Goal: Information Seeking & Learning: Compare options

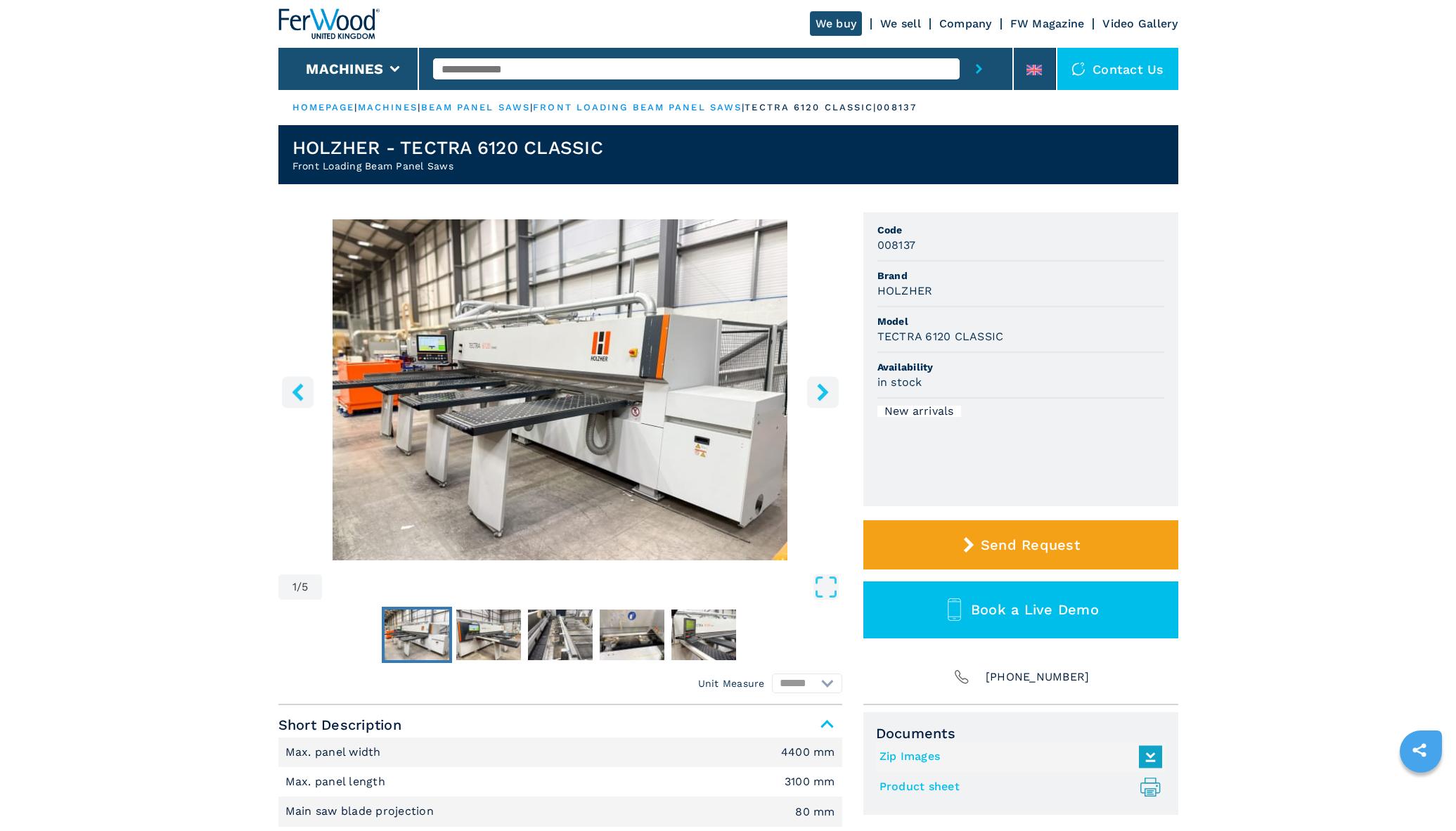
click at [819, 392] on icon "right-button" at bounding box center [823, 392] width 17 height 17
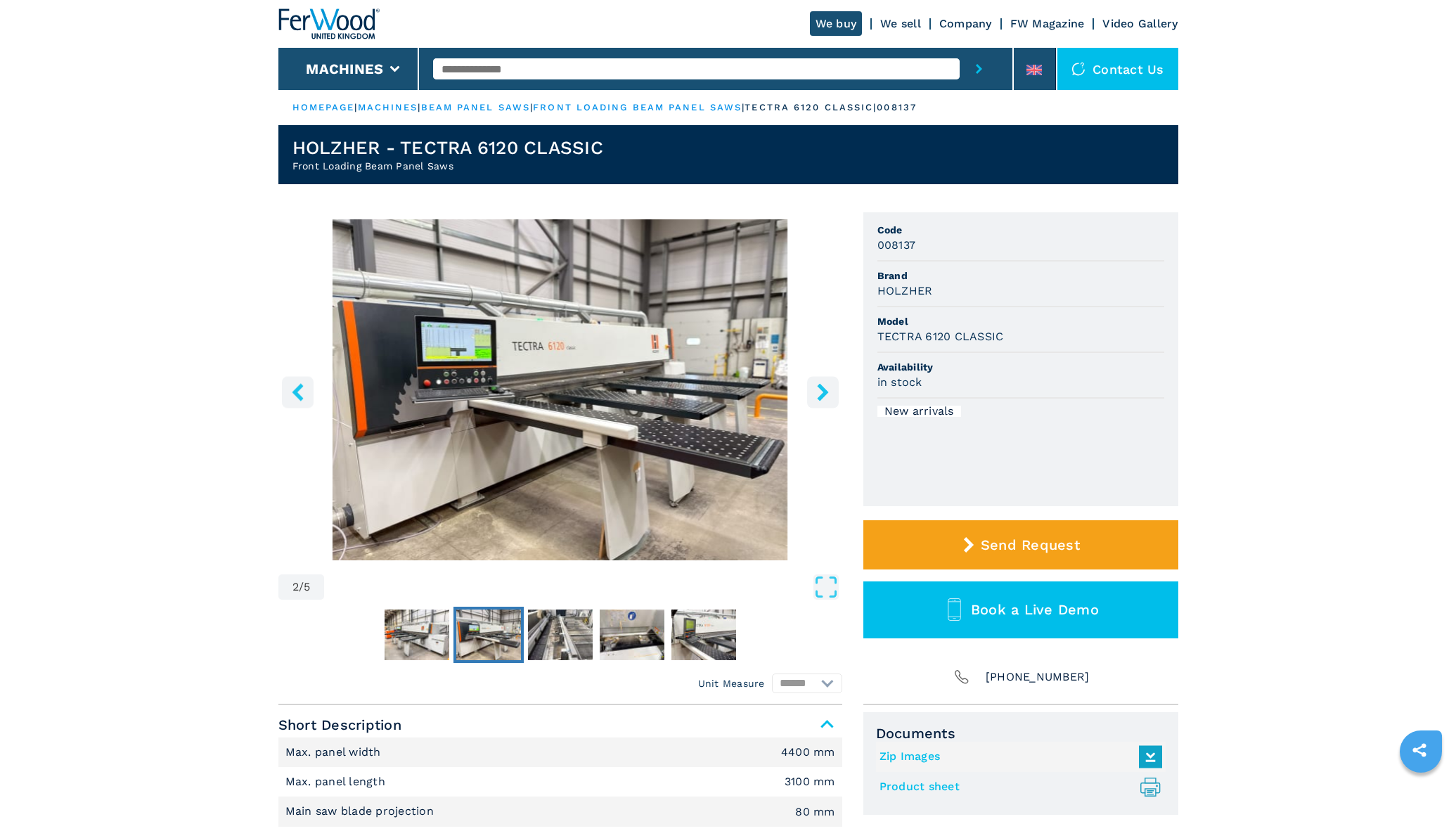
click at [819, 392] on icon "right-button" at bounding box center [823, 392] width 17 height 17
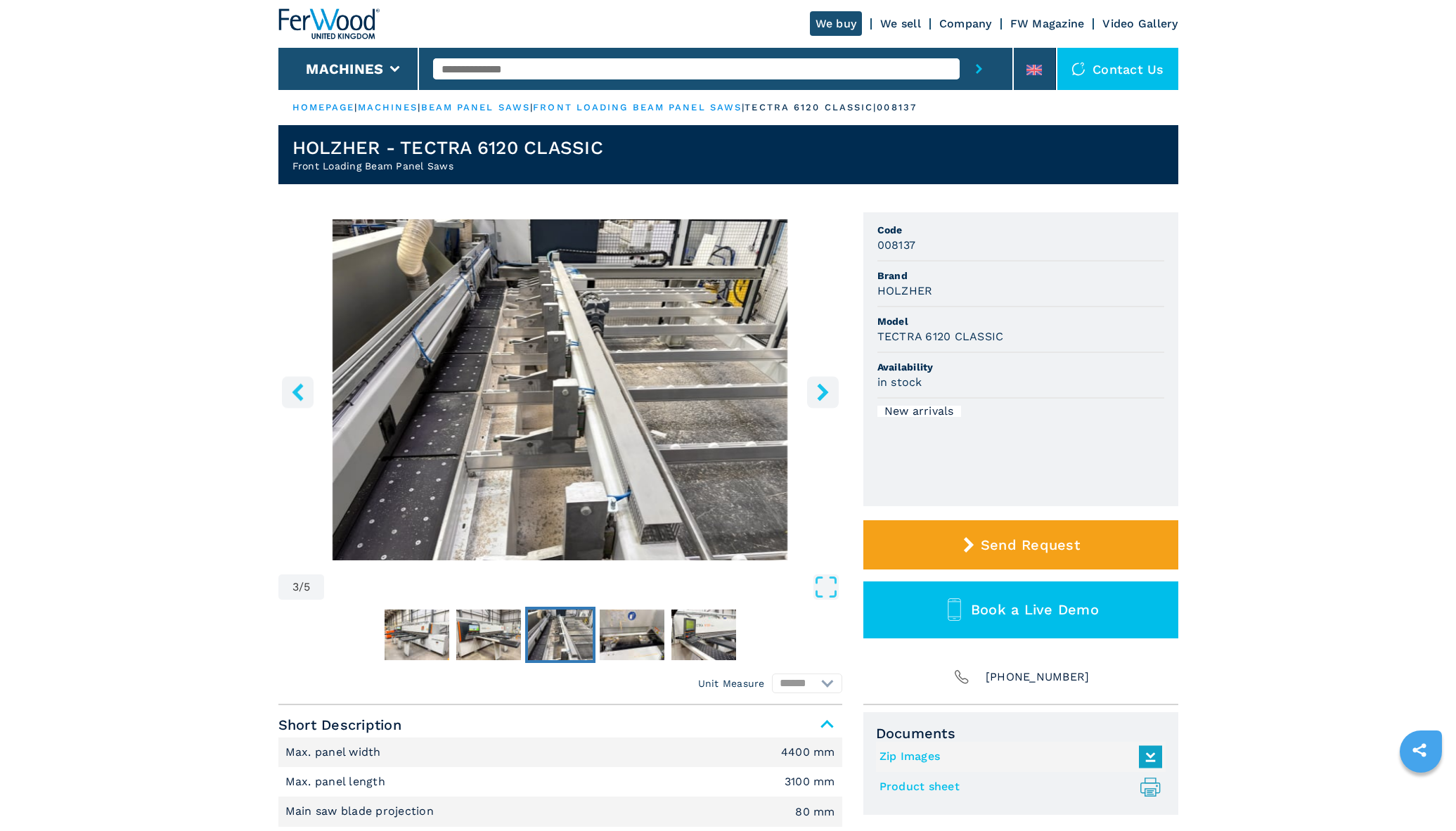
click at [819, 392] on icon "right-button" at bounding box center [823, 392] width 17 height 17
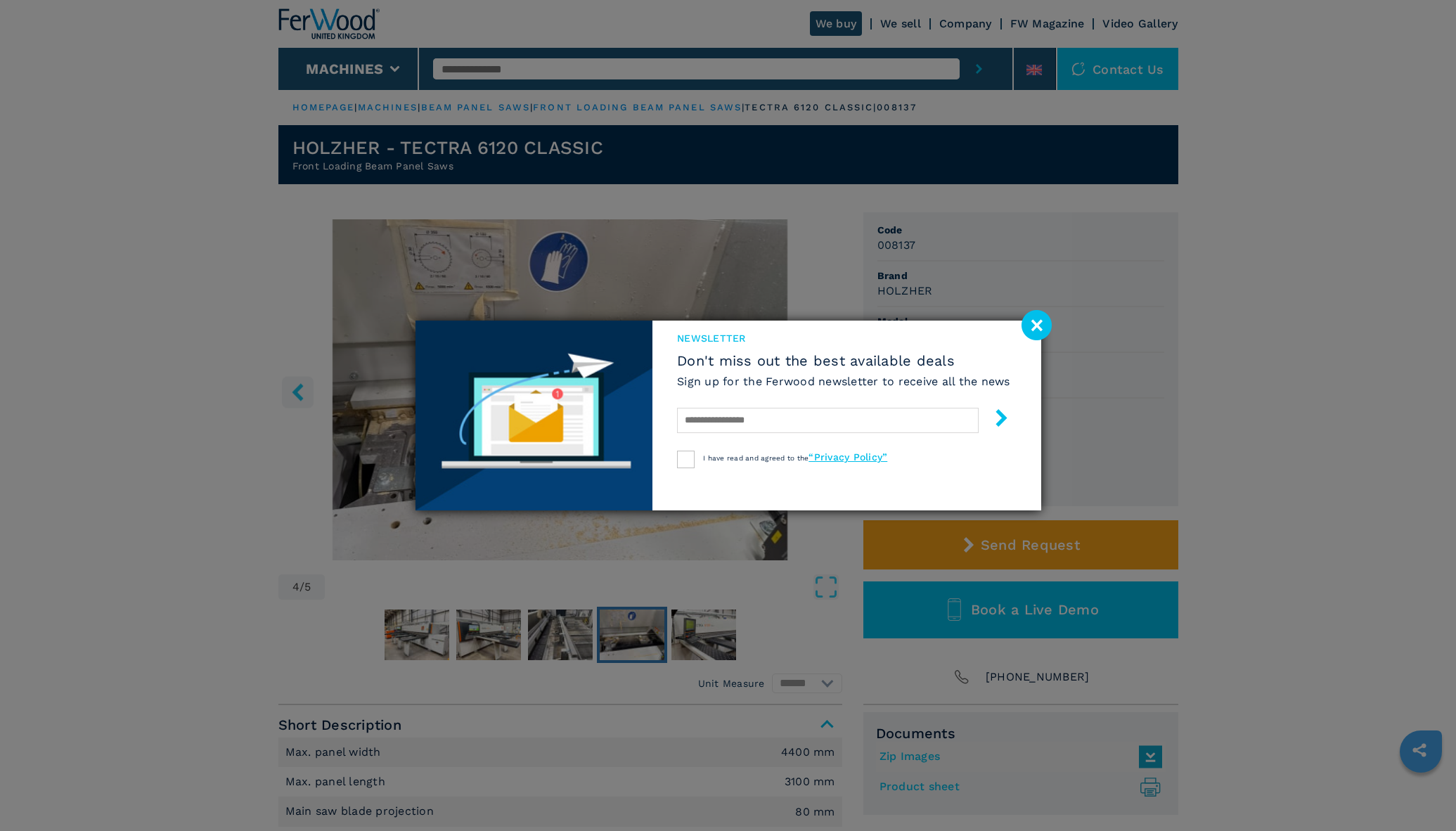
click at [1032, 324] on image at bounding box center [1036, 325] width 30 height 30
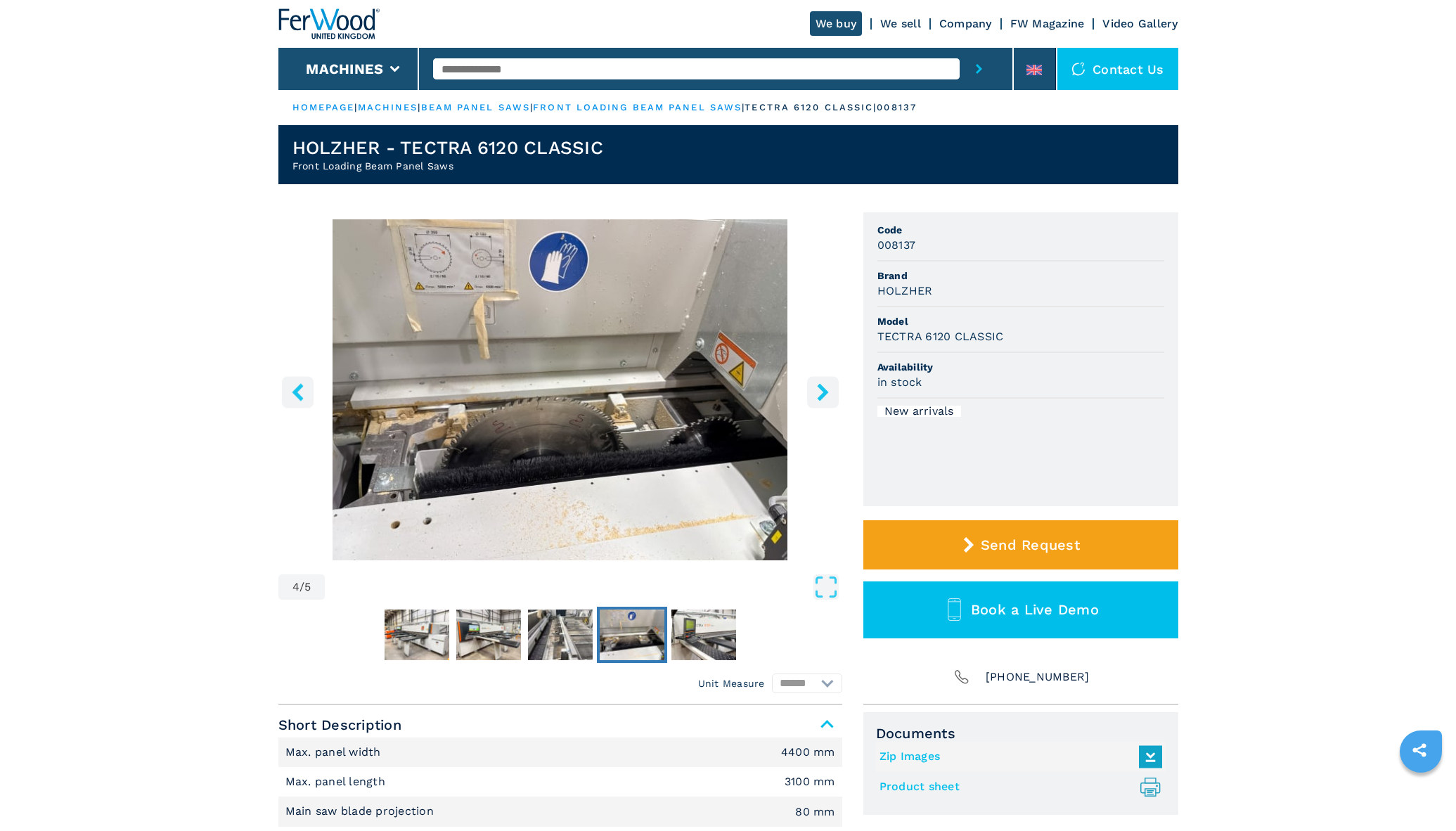
click at [822, 387] on icon "right-button" at bounding box center [822, 392] width 11 height 17
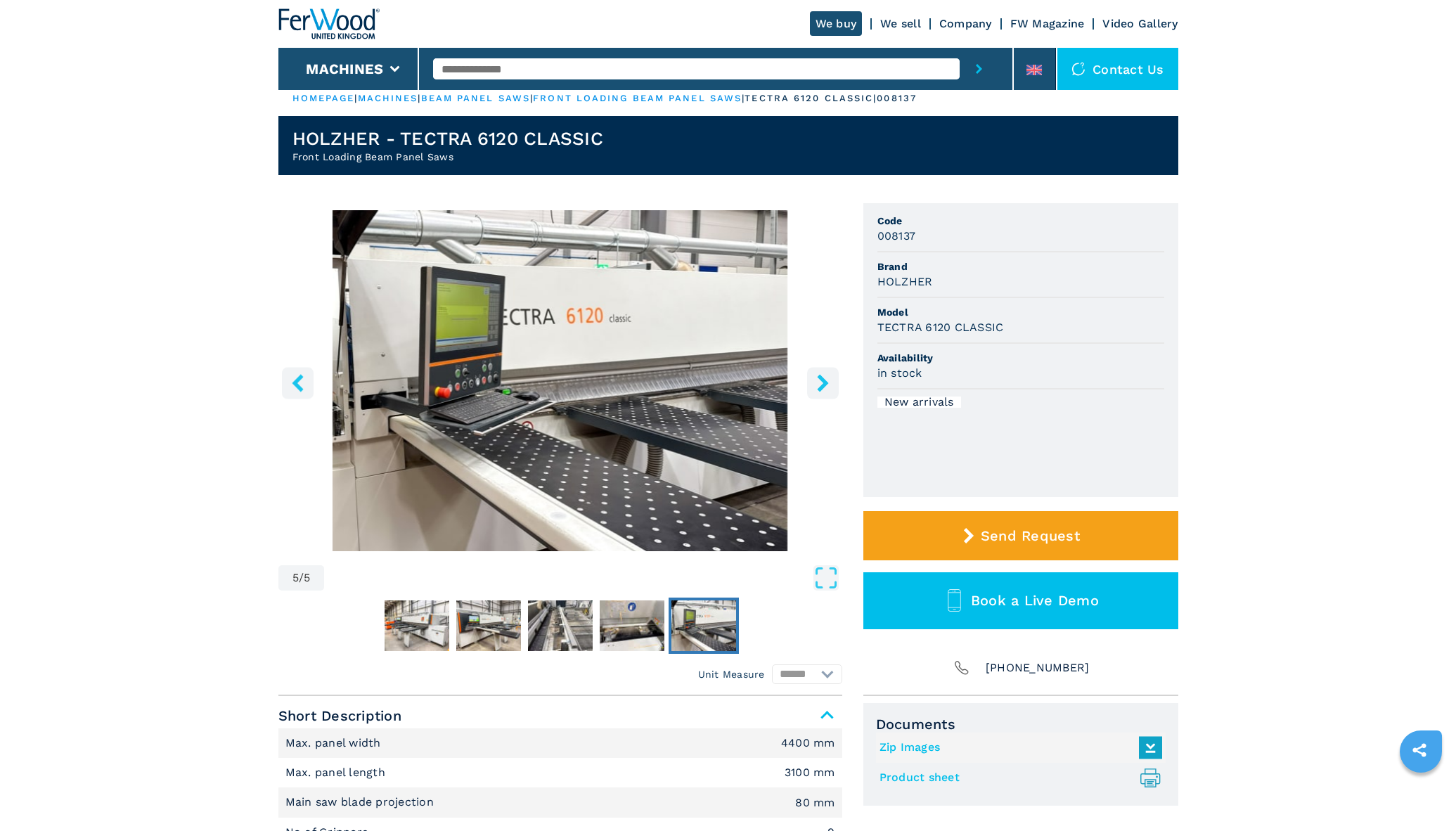
scroll to position [8, 0]
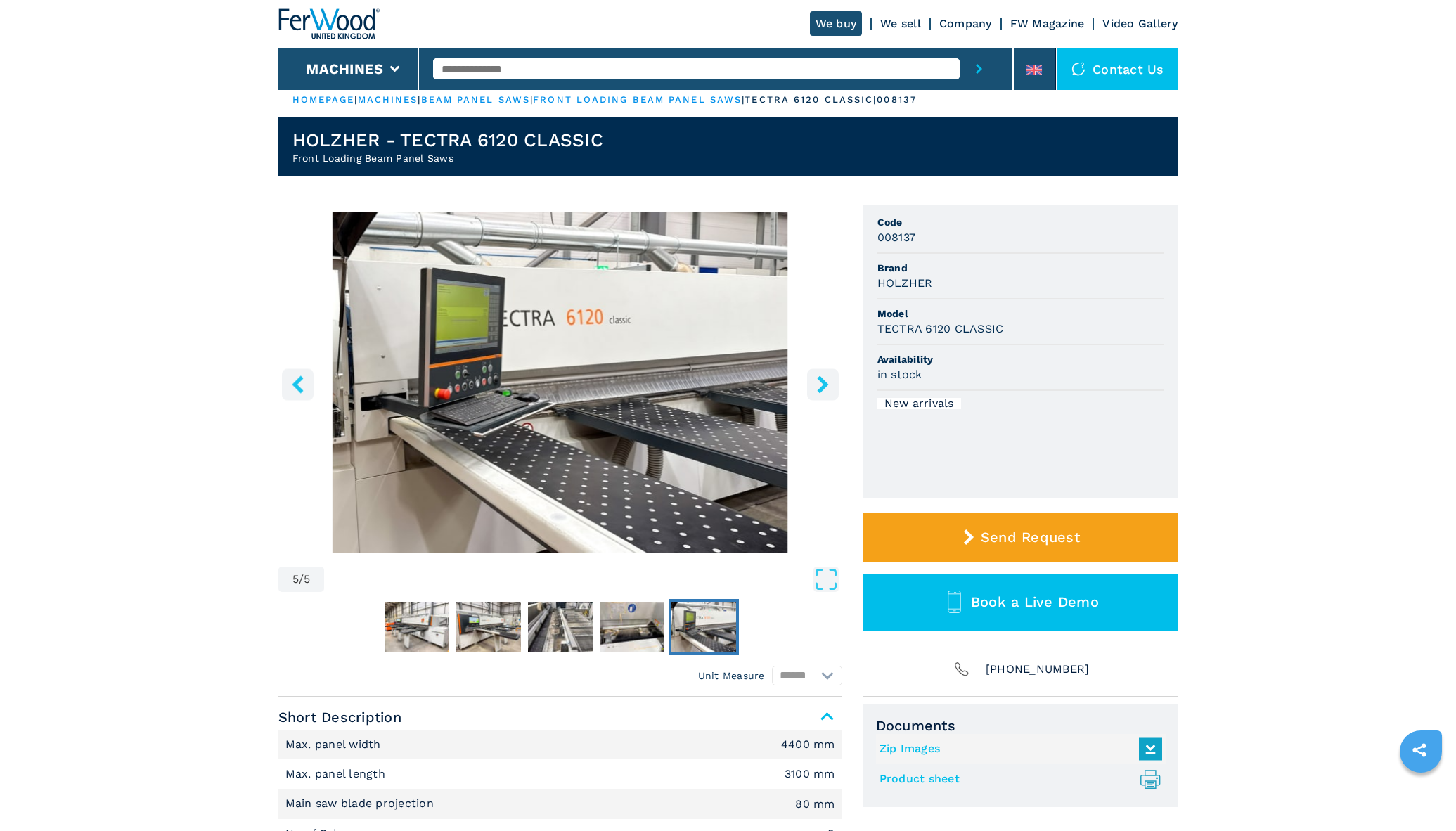
click at [822, 380] on icon "right-button" at bounding box center [822, 385] width 11 height 17
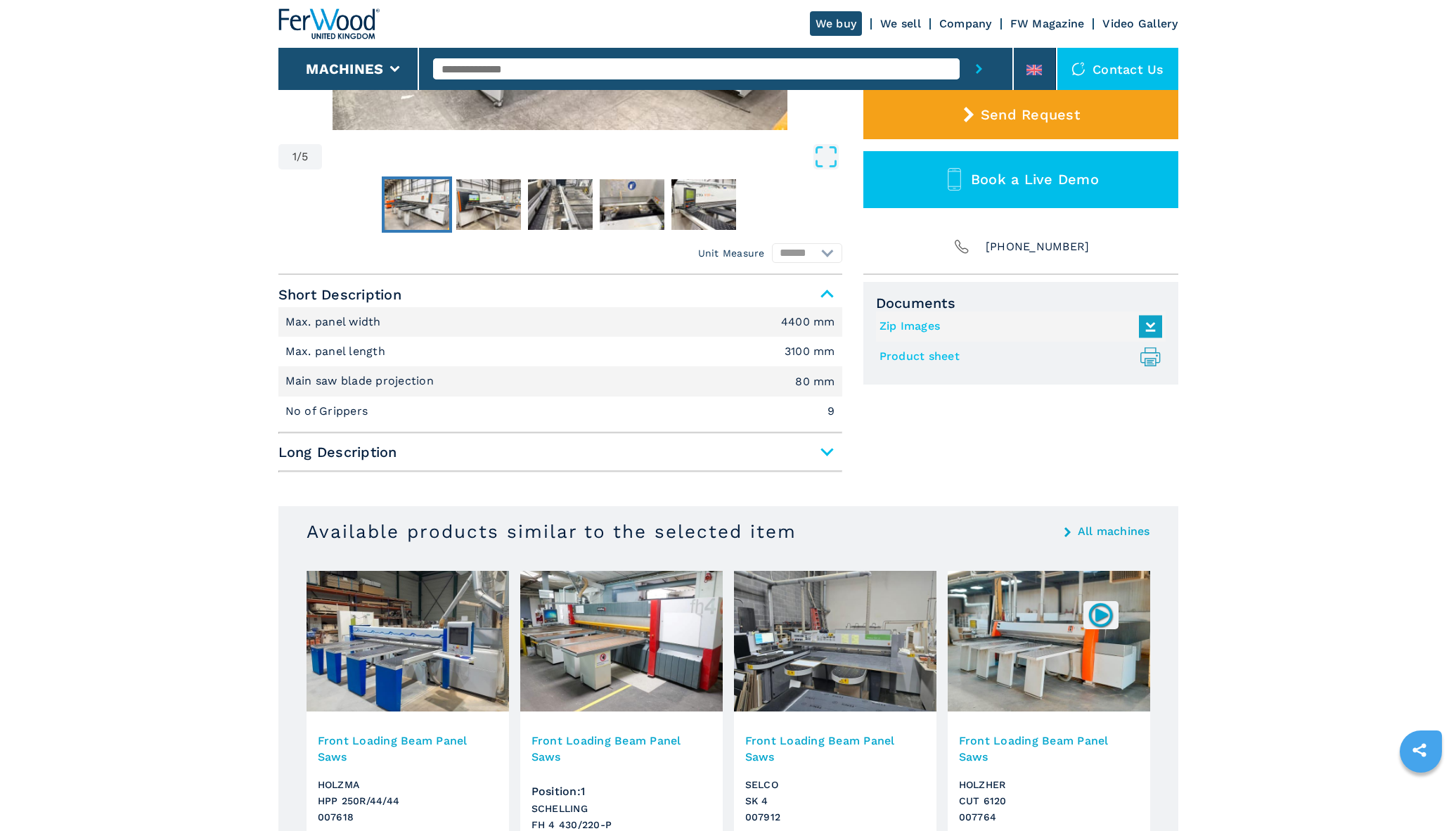
scroll to position [405, 0]
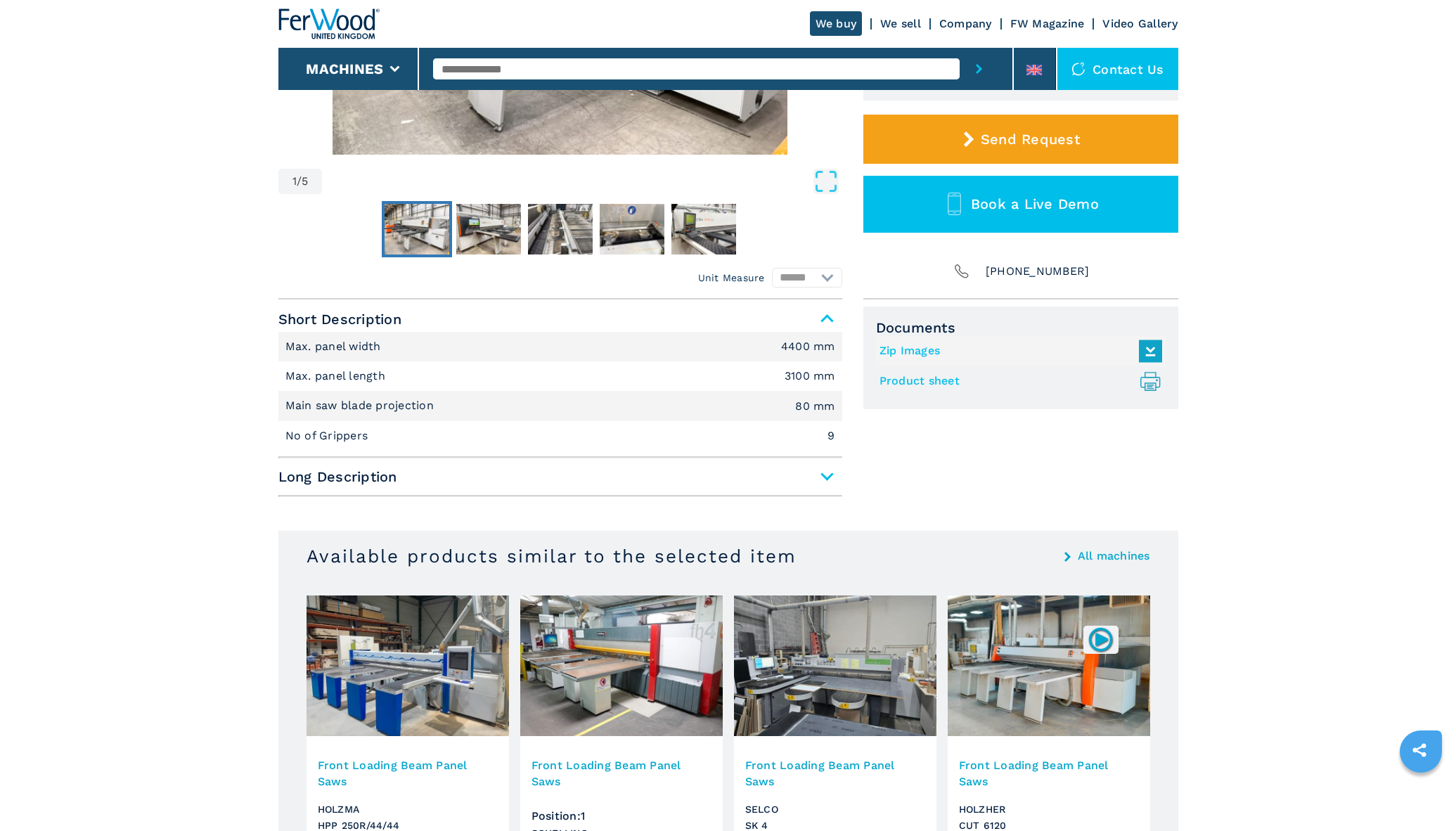
click at [827, 472] on span "Long Description" at bounding box center [560, 476] width 564 height 25
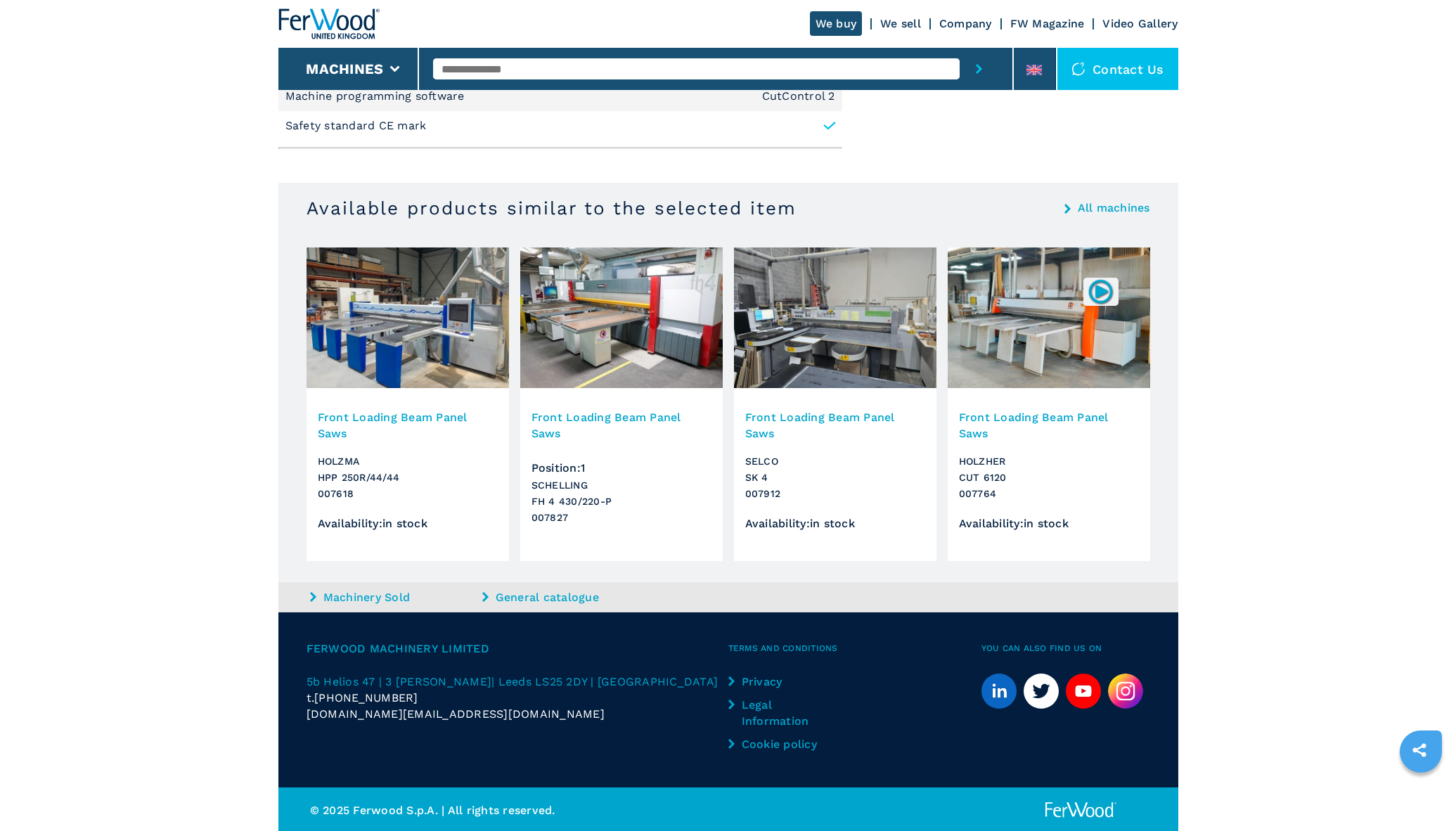
scroll to position [933, 0]
click at [1034, 307] on img at bounding box center [1048, 318] width 203 height 141
click at [998, 411] on h3 "Front Loading Beam Panel Saws" at bounding box center [1048, 426] width 180 height 32
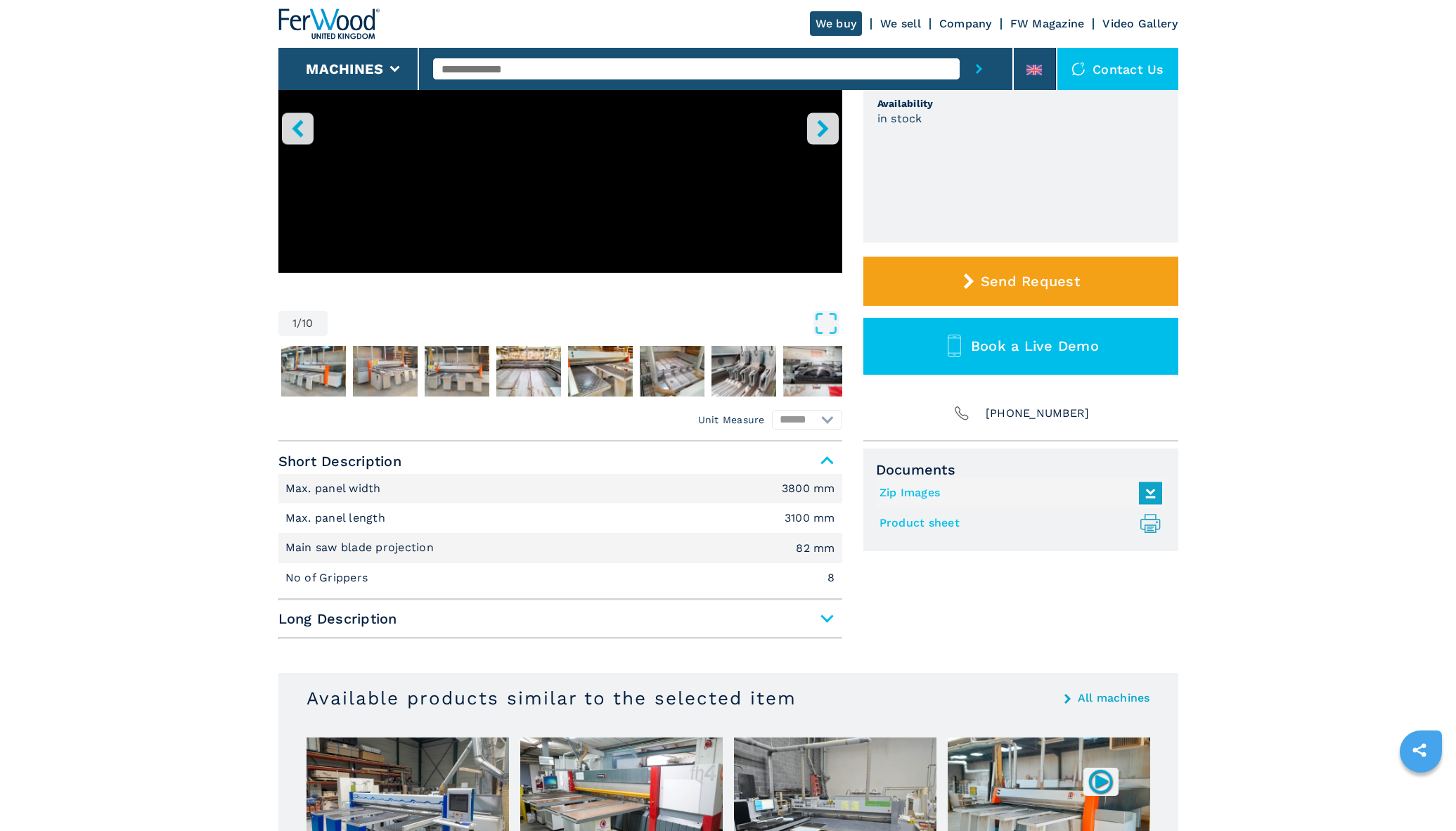
scroll to position [18, 0]
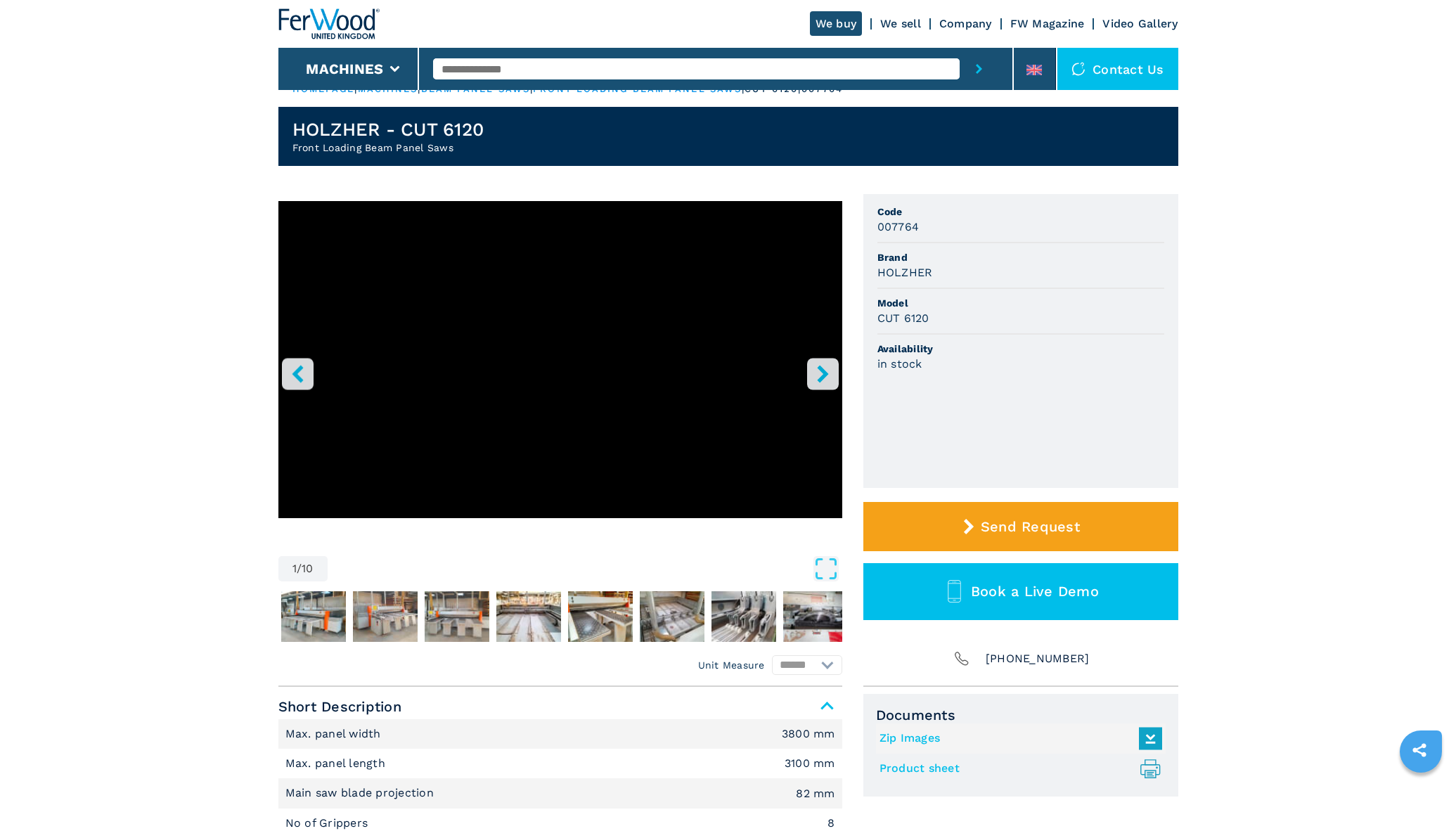
click at [825, 372] on icon "right-button" at bounding box center [822, 373] width 11 height 17
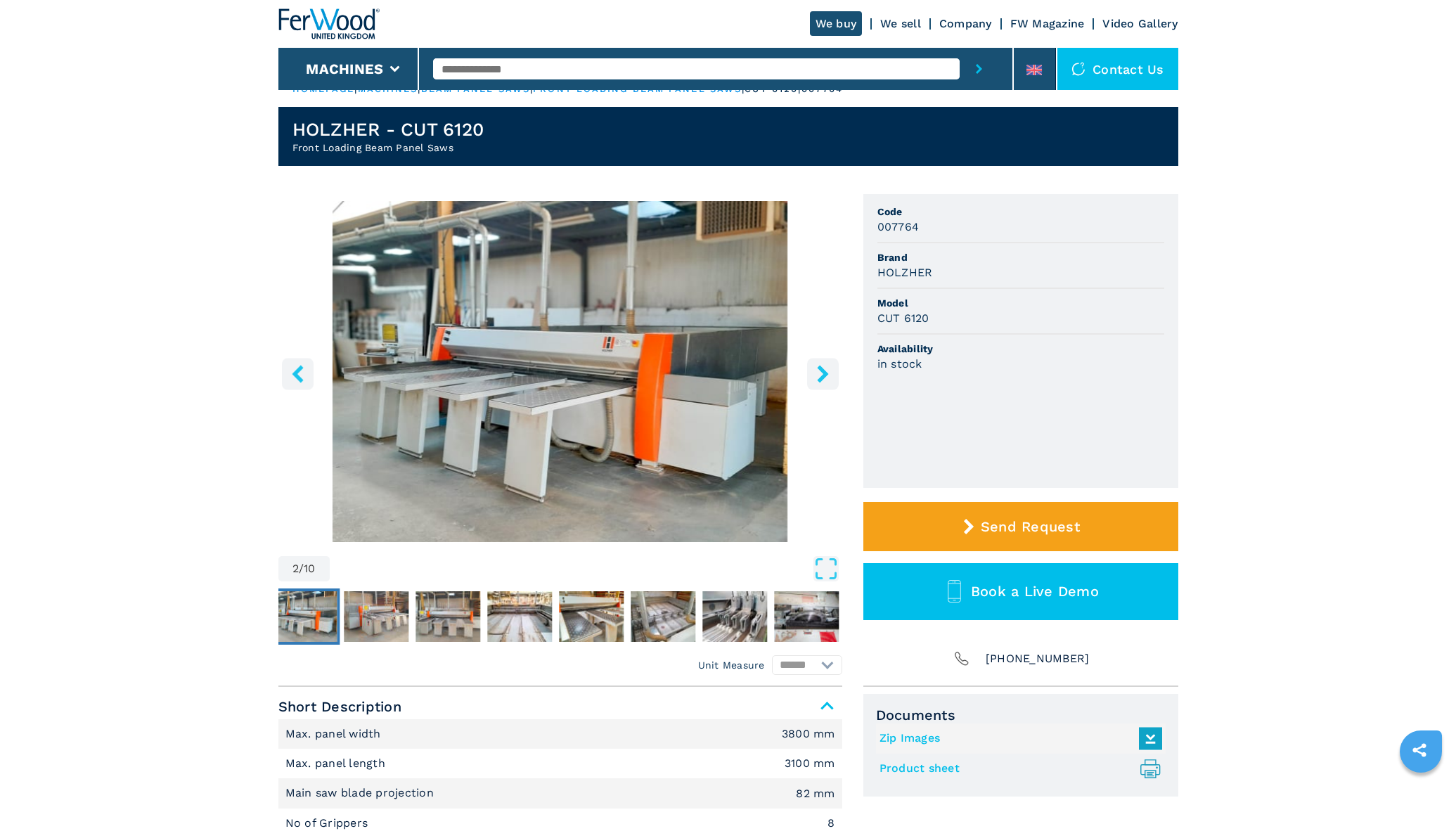
click at [825, 372] on icon "right-button" at bounding box center [822, 373] width 11 height 17
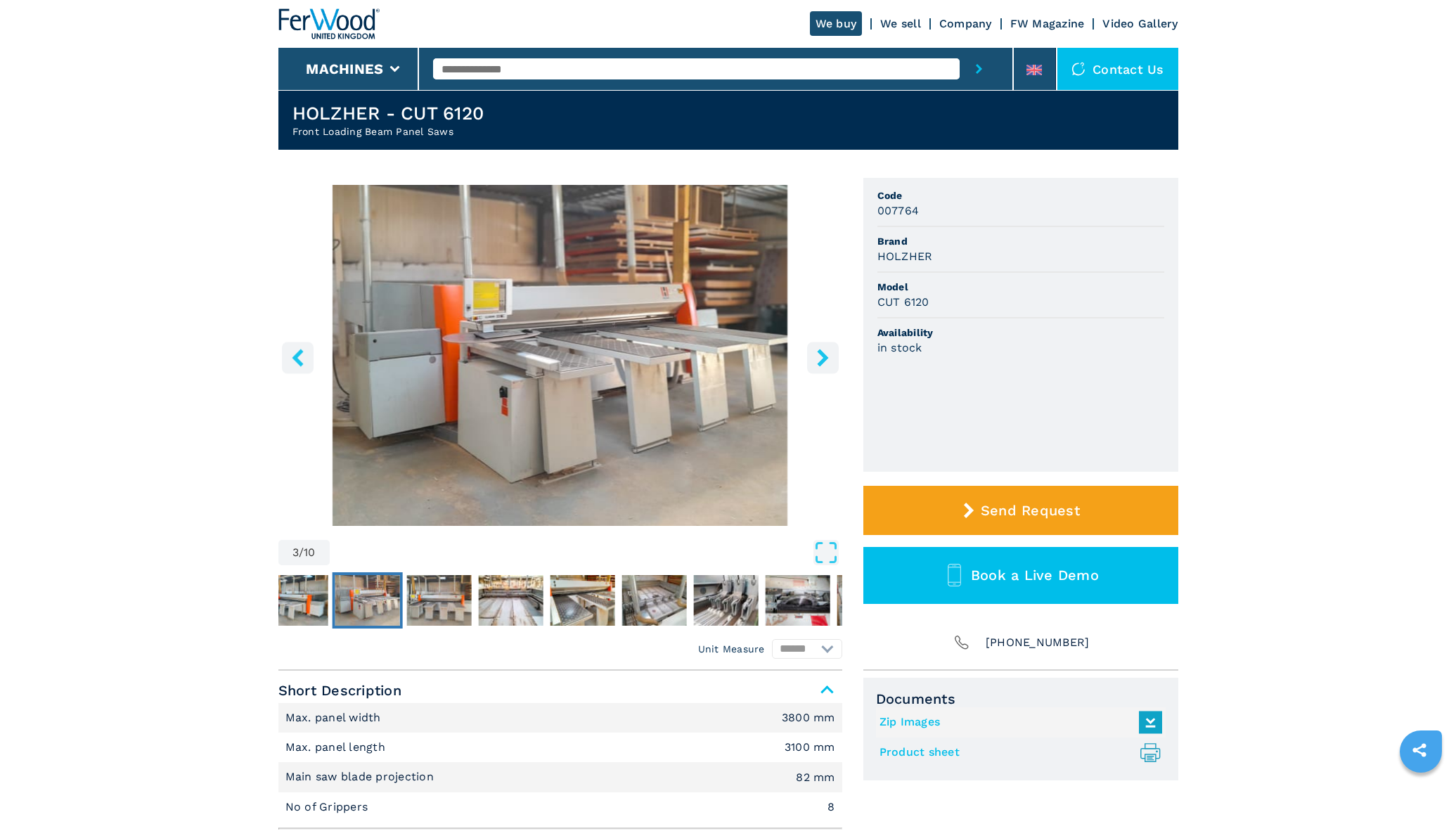
scroll to position [35, 0]
click at [822, 354] on icon "right-button" at bounding box center [822, 358] width 11 height 17
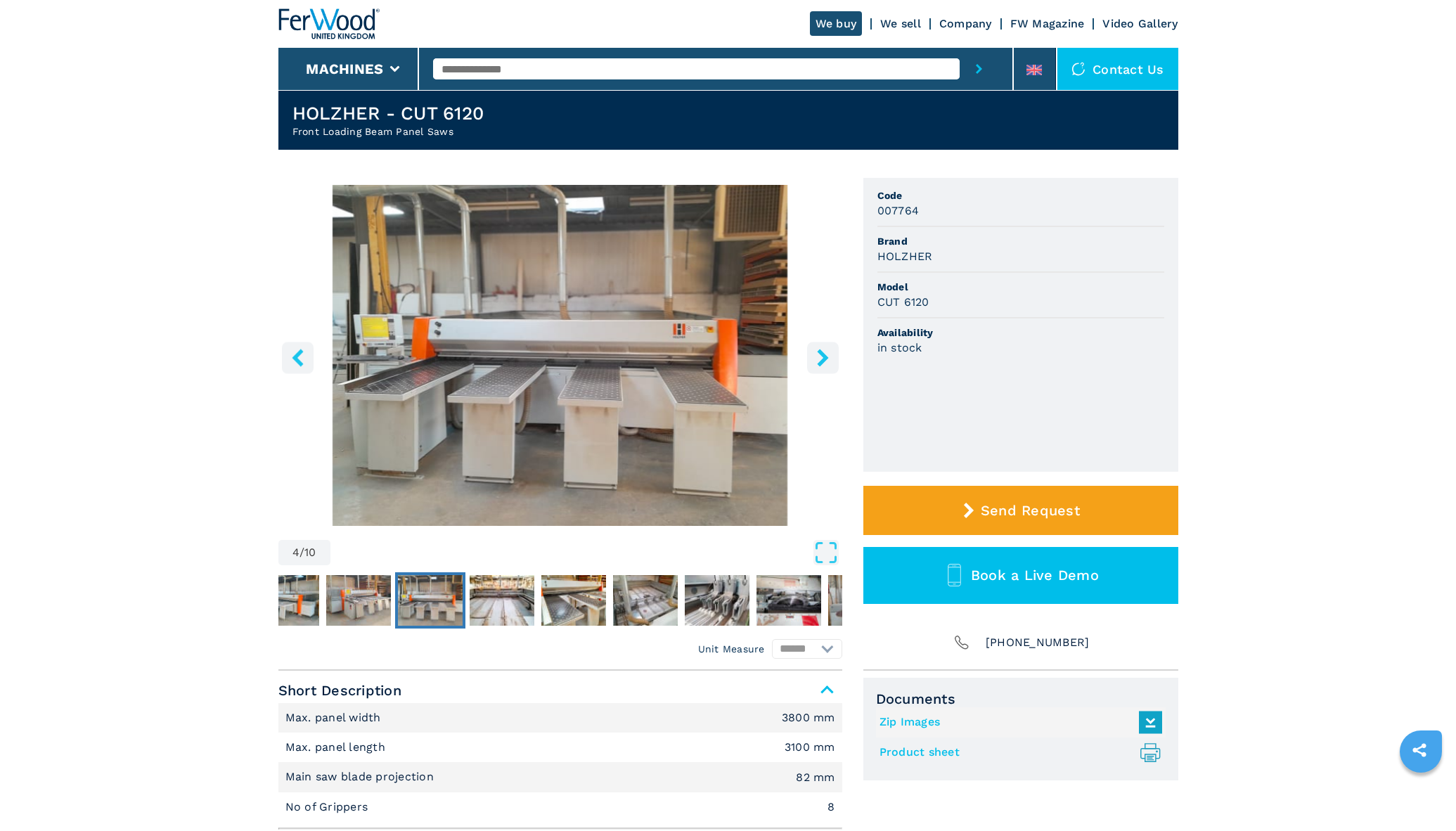
click at [822, 354] on icon "right-button" at bounding box center [822, 358] width 11 height 17
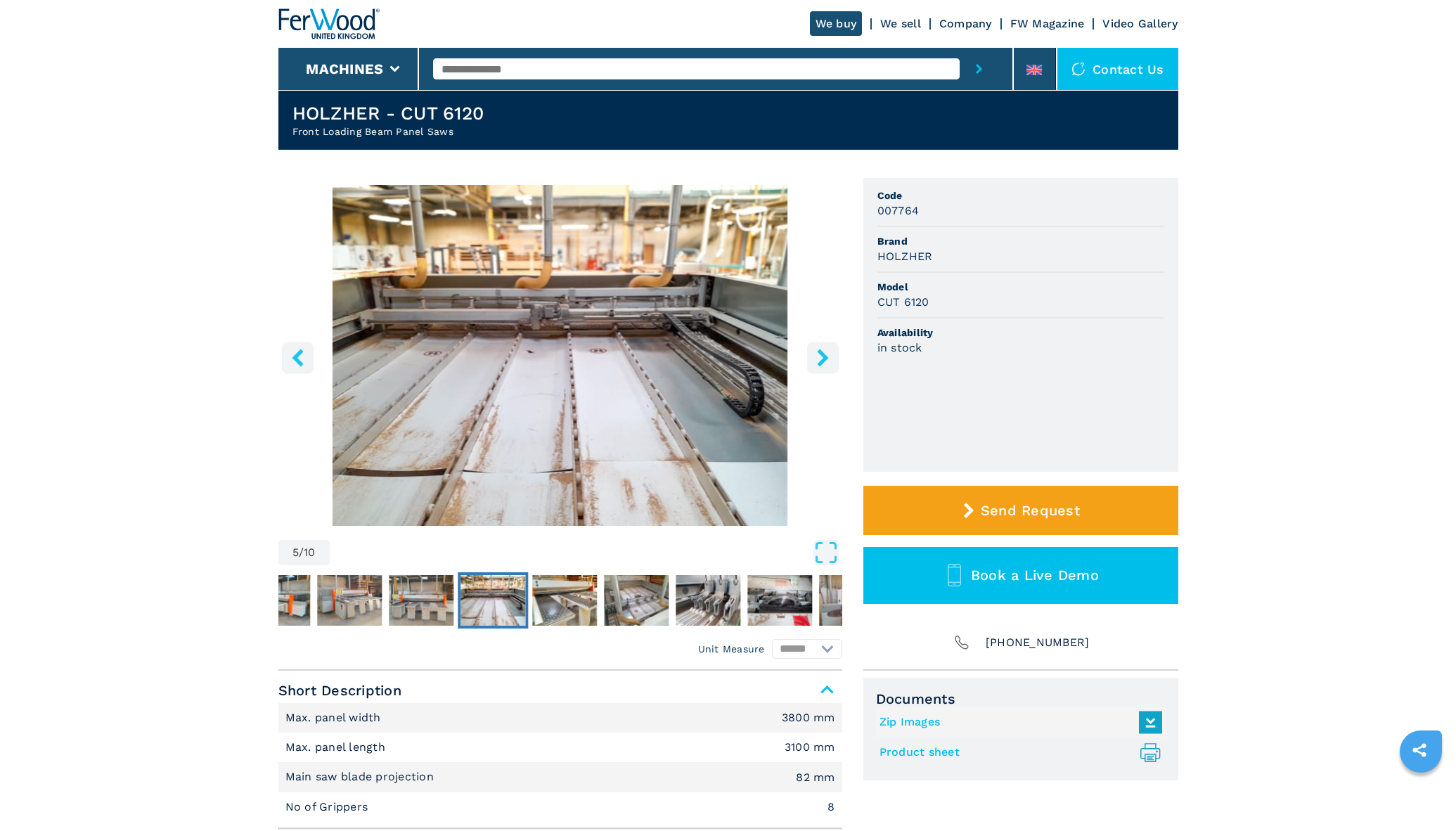
click at [822, 354] on icon "right-button" at bounding box center [822, 358] width 11 height 17
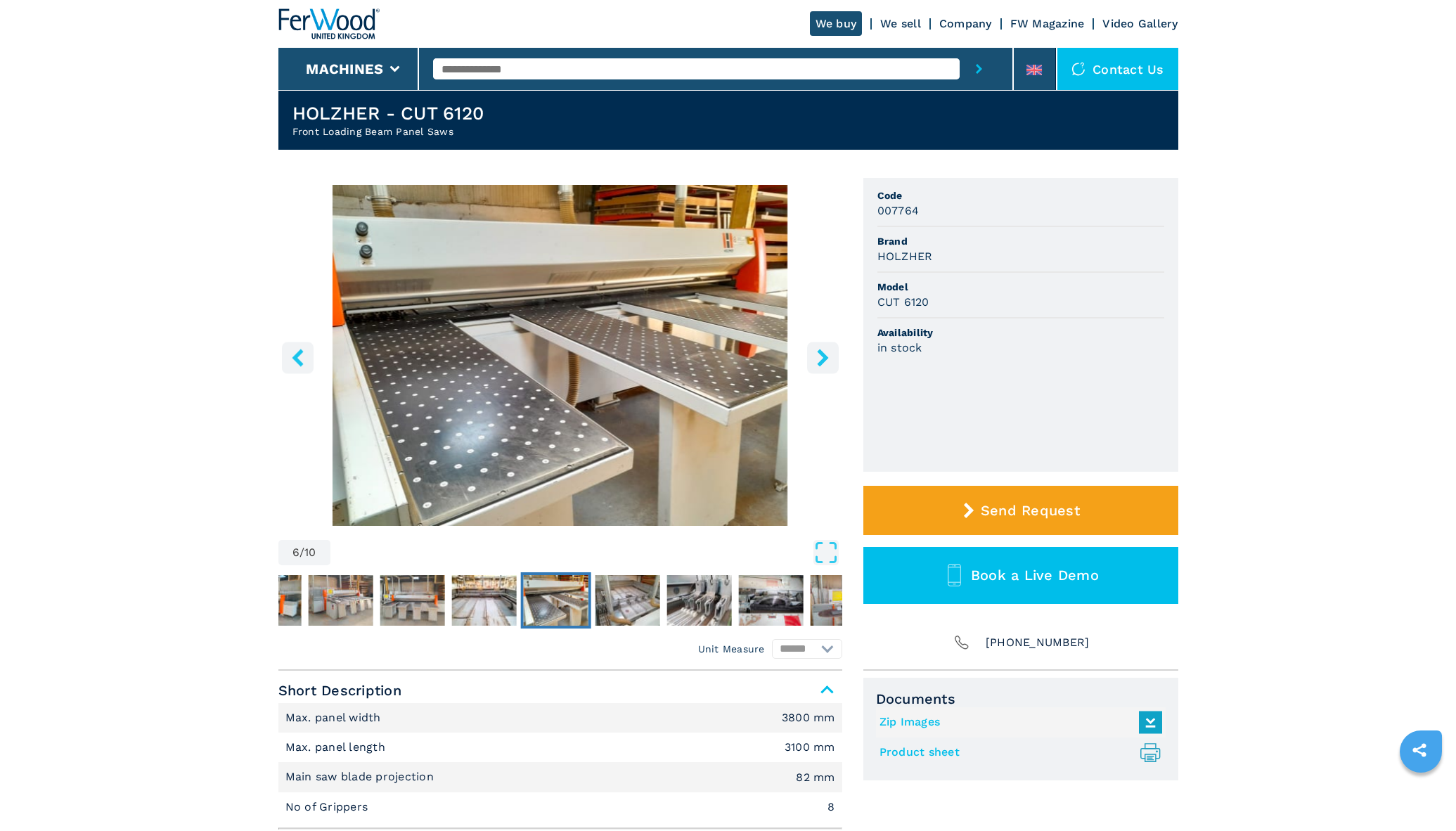
click at [822, 354] on icon "right-button" at bounding box center [822, 358] width 11 height 17
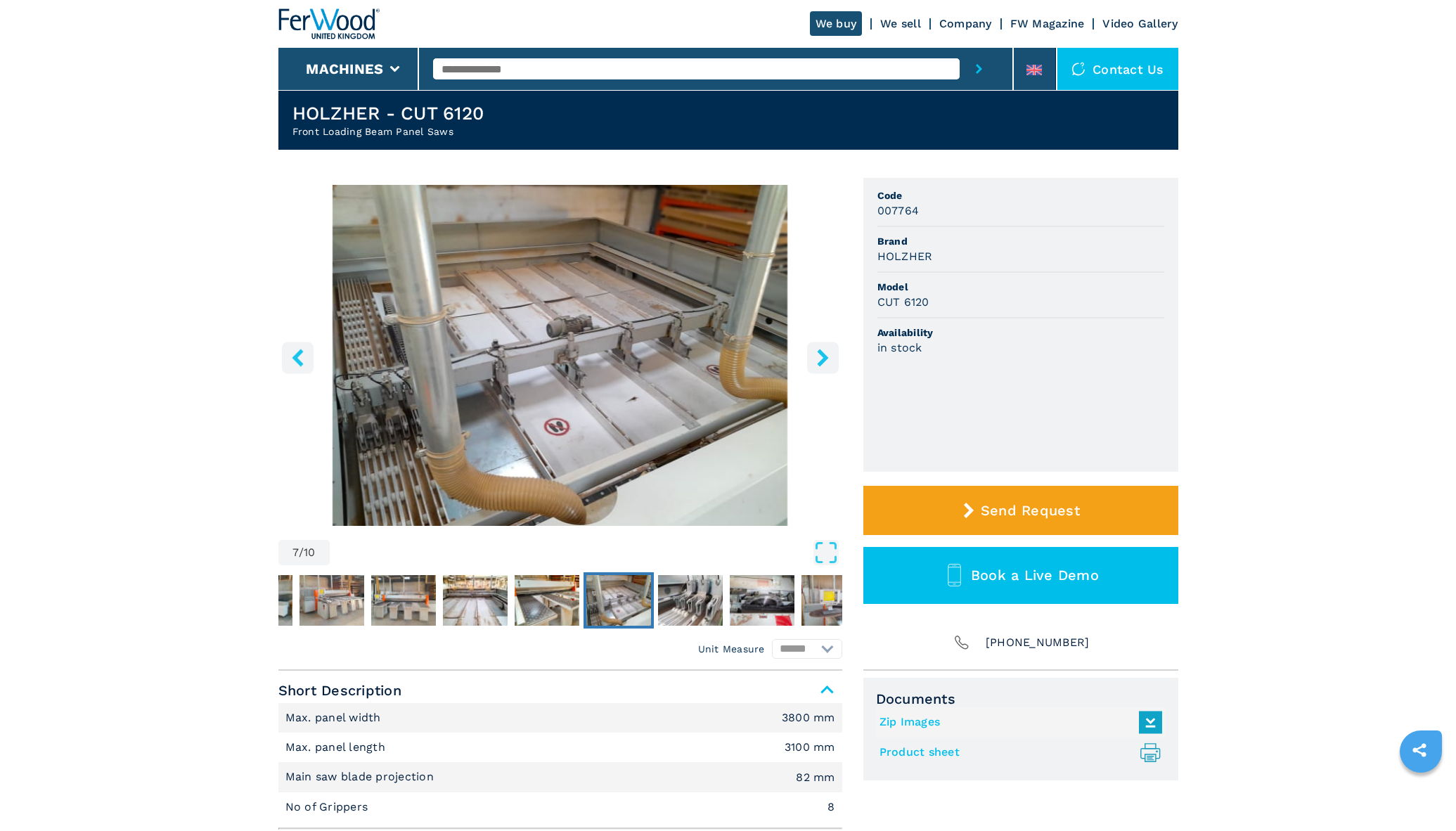
click at [822, 354] on icon "right-button" at bounding box center [822, 358] width 11 height 17
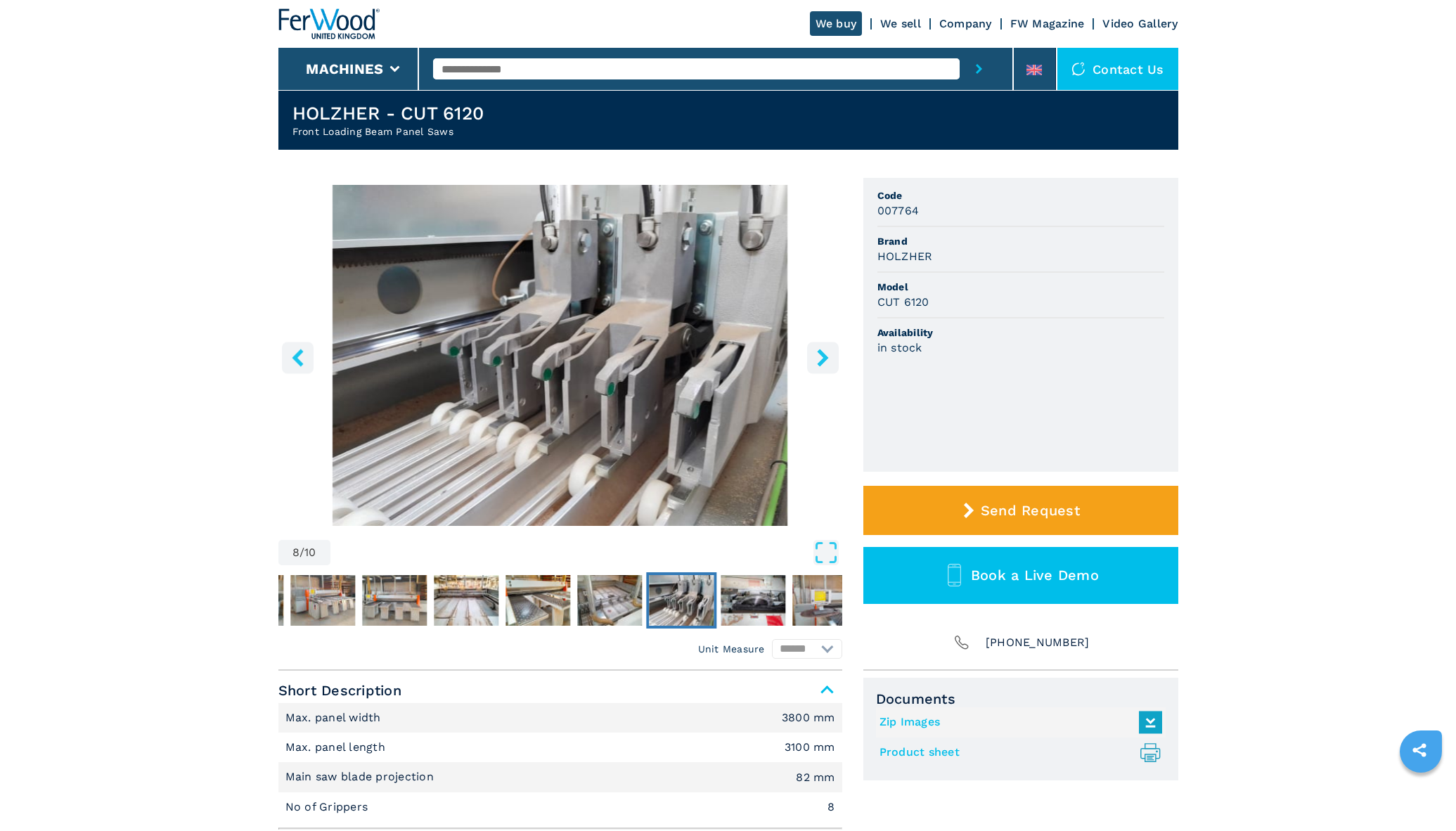
click at [822, 354] on icon "right-button" at bounding box center [822, 358] width 11 height 17
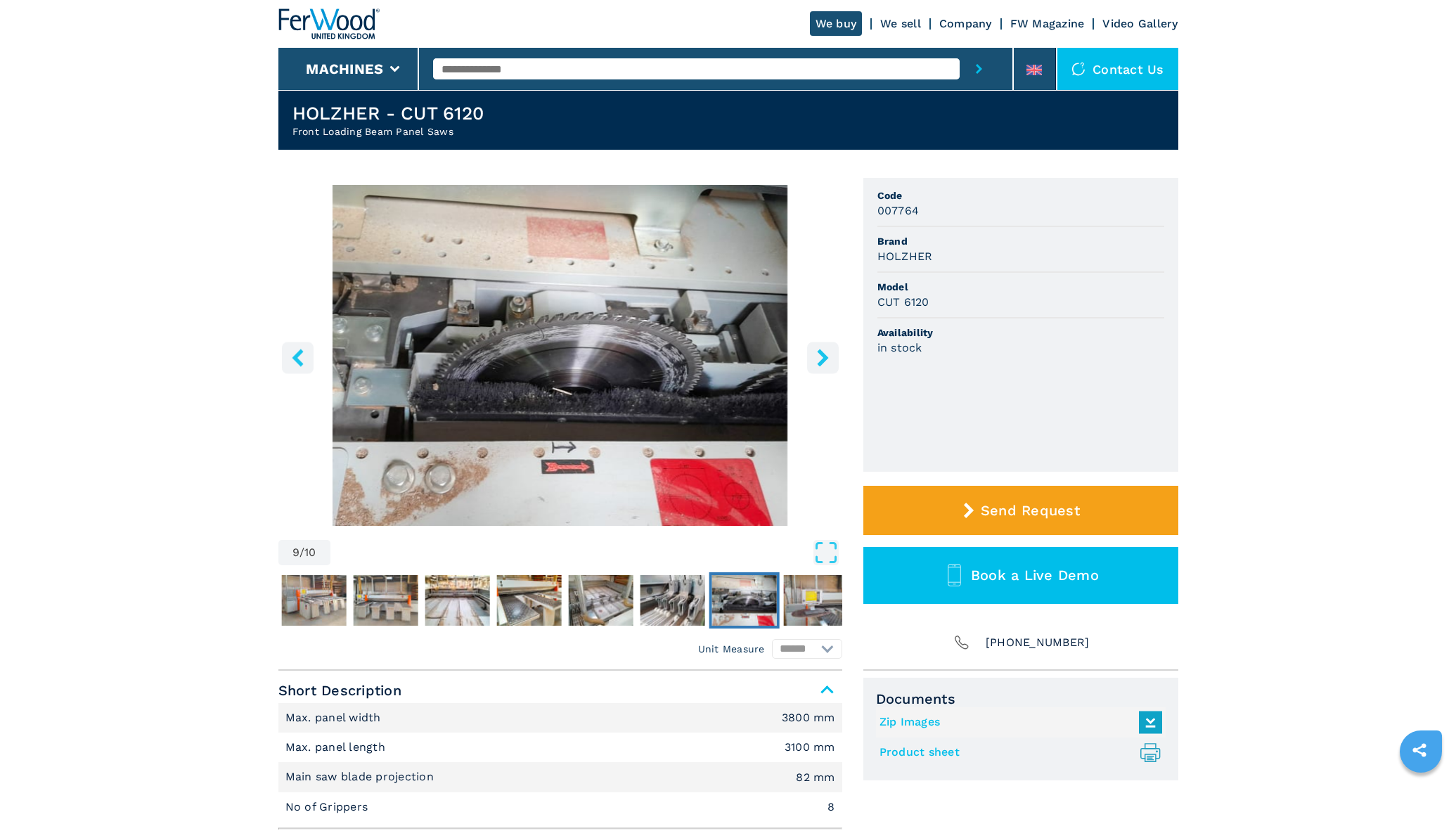
click at [822, 354] on icon "right-button" at bounding box center [822, 358] width 11 height 17
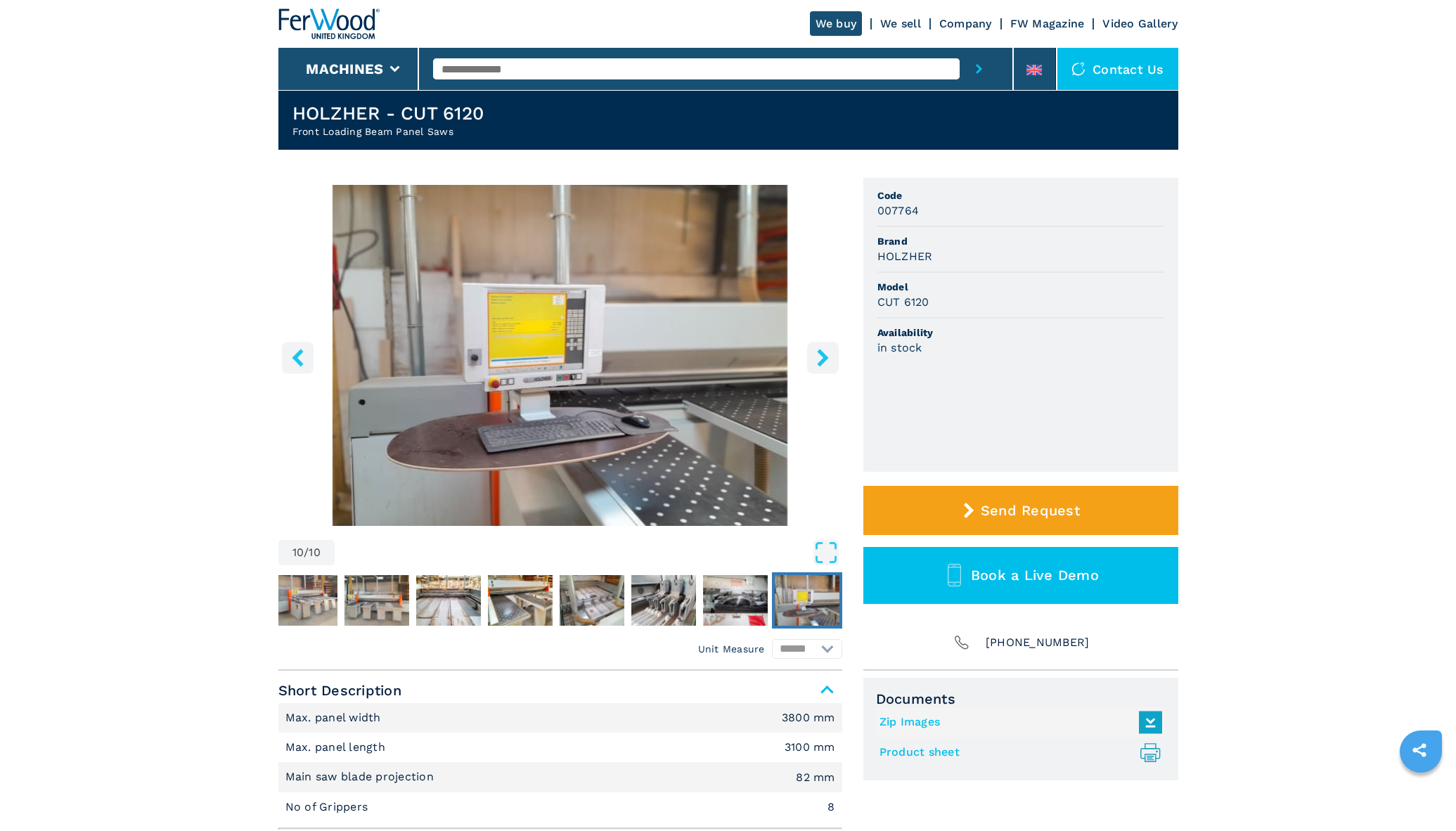
click at [822, 354] on icon "right-button" at bounding box center [822, 358] width 11 height 17
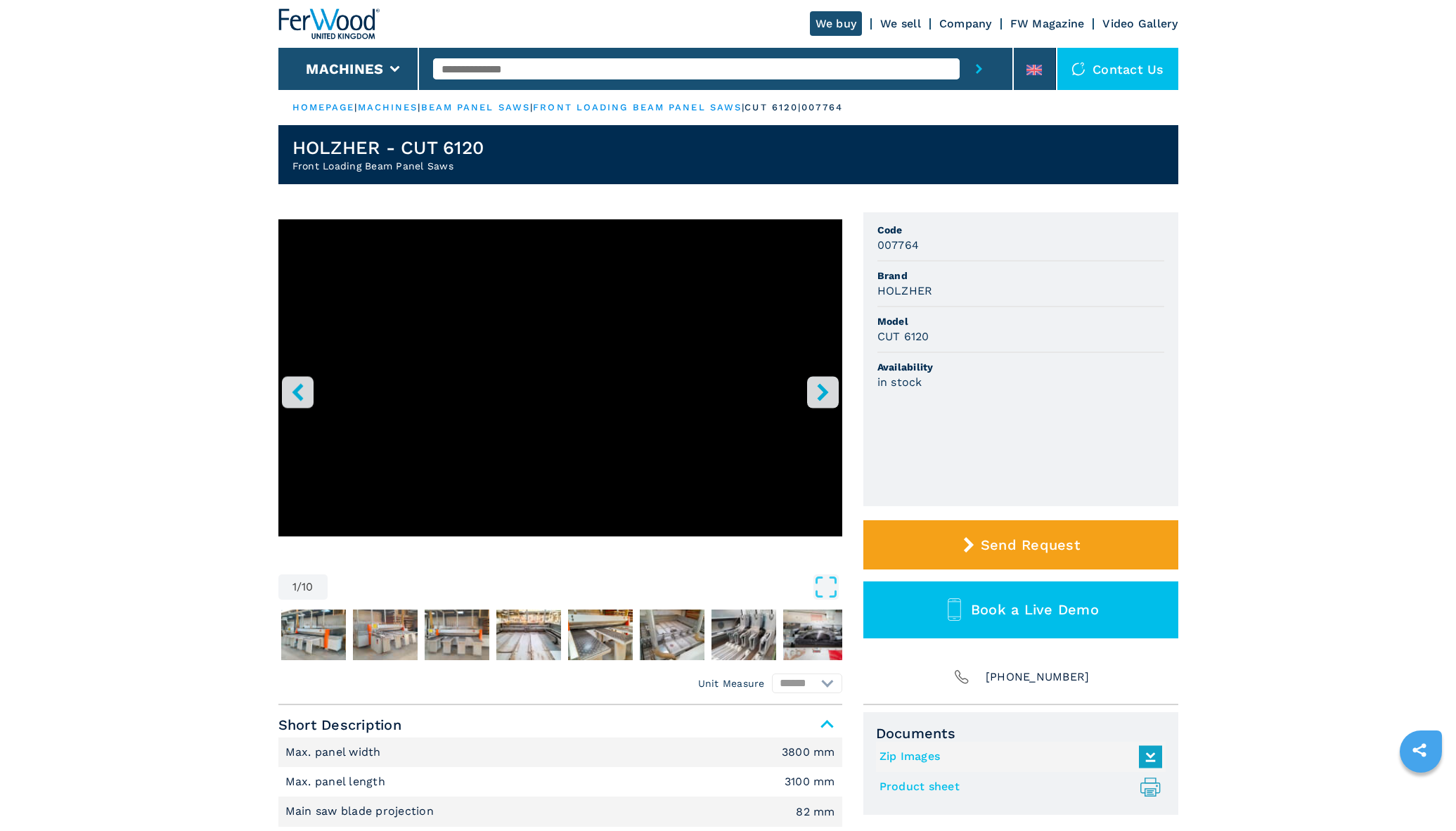
scroll to position [0, 0]
